Goal: Find specific page/section: Find specific page/section

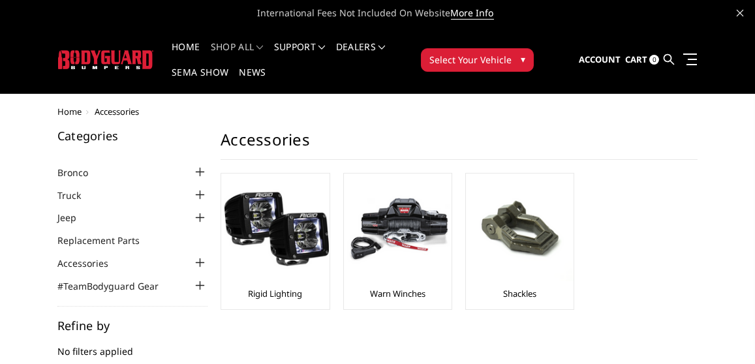
click at [187, 48] on link "Home" at bounding box center [186, 54] width 28 height 25
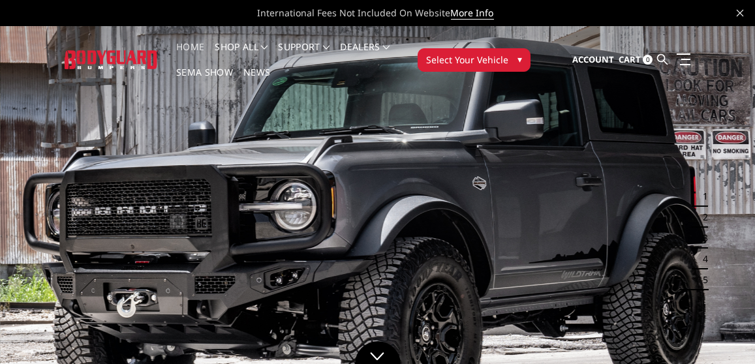
click at [496, 54] on span "Select Your Vehicle" at bounding box center [467, 60] width 82 height 14
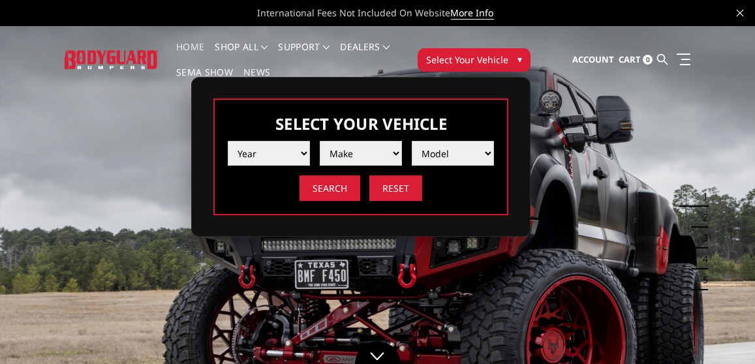
click at [148, 183] on img at bounding box center [378, 238] width 756 height 425
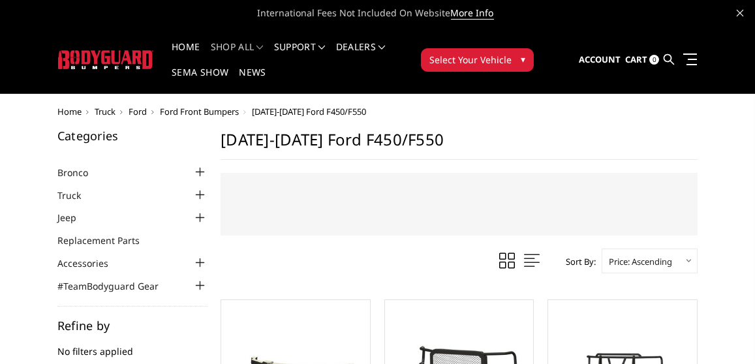
click at [93, 64] on img at bounding box center [106, 59] width 96 height 19
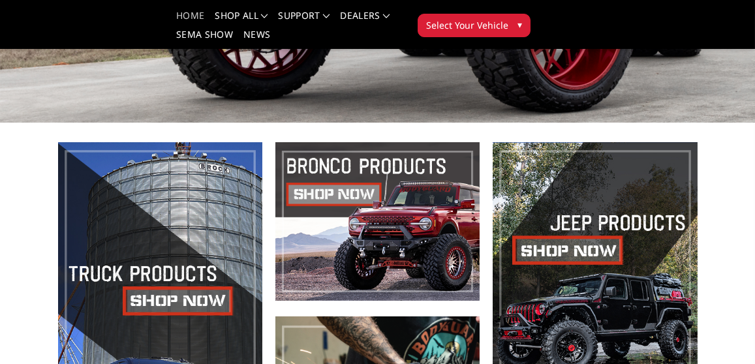
scroll to position [240, 0]
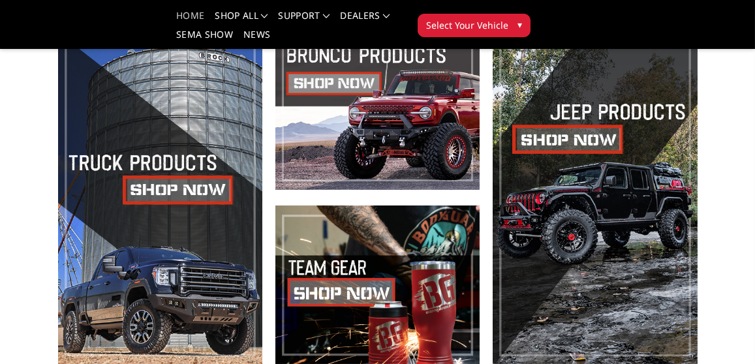
click at [157, 191] on span at bounding box center [160, 197] width 204 height 333
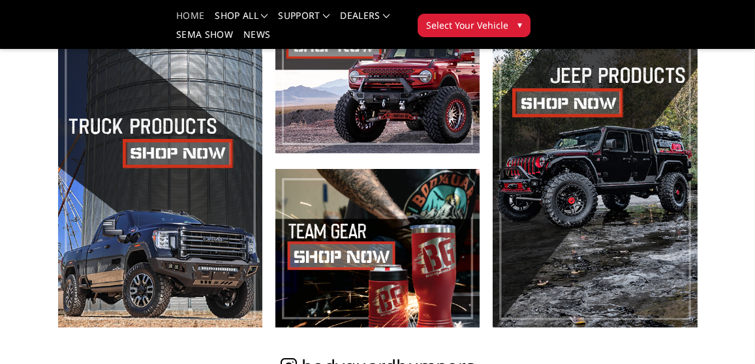
scroll to position [408, 0]
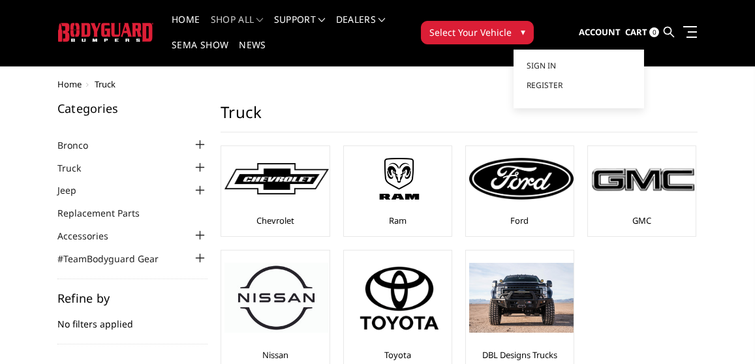
scroll to position [27, 0]
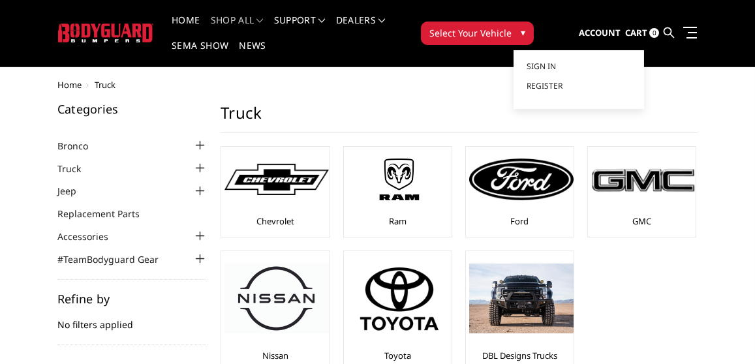
click at [408, 182] on img at bounding box center [399, 179] width 104 height 59
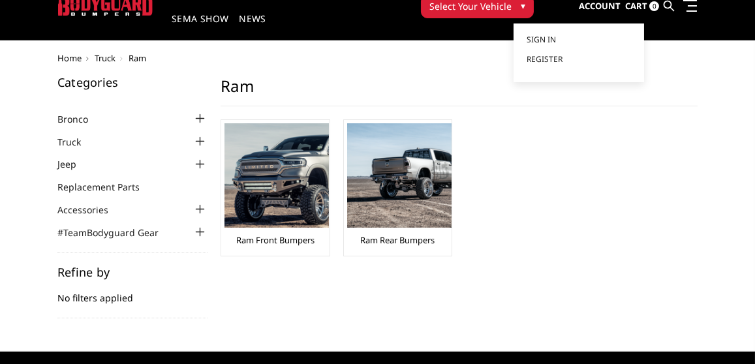
scroll to position [56, 0]
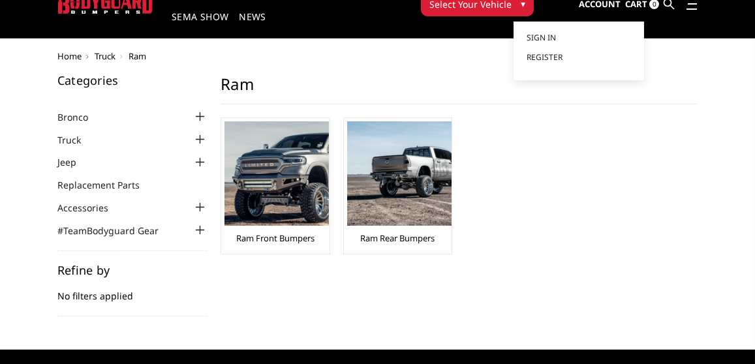
click at [261, 178] on img at bounding box center [277, 173] width 104 height 104
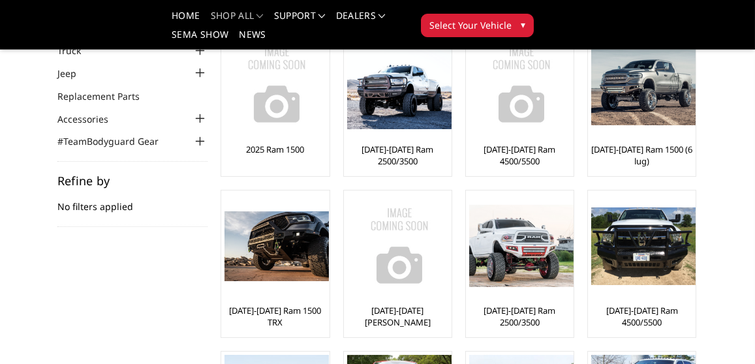
scroll to position [107, 0]
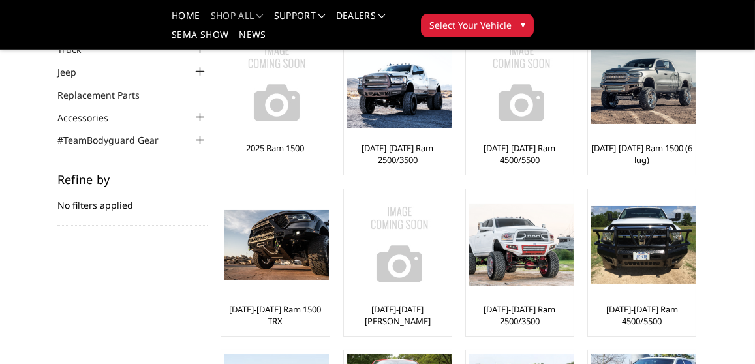
click at [416, 105] on img at bounding box center [399, 83] width 104 height 89
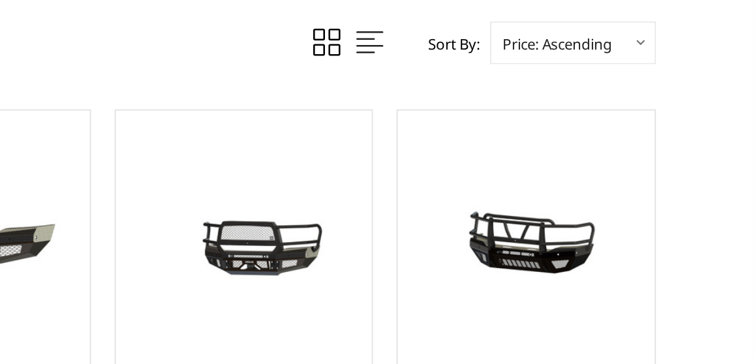
scroll to position [7, 0]
